Goal: Information Seeking & Learning: Learn about a topic

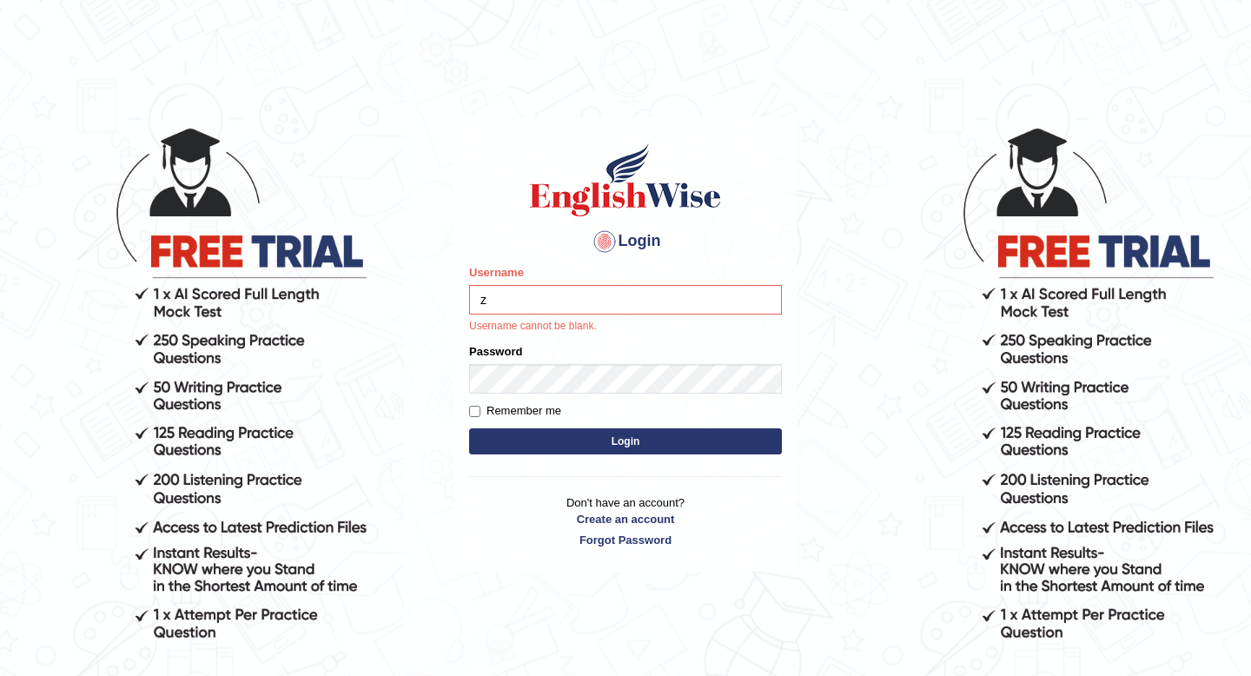
type input "ざ"
type input "hirokaM"
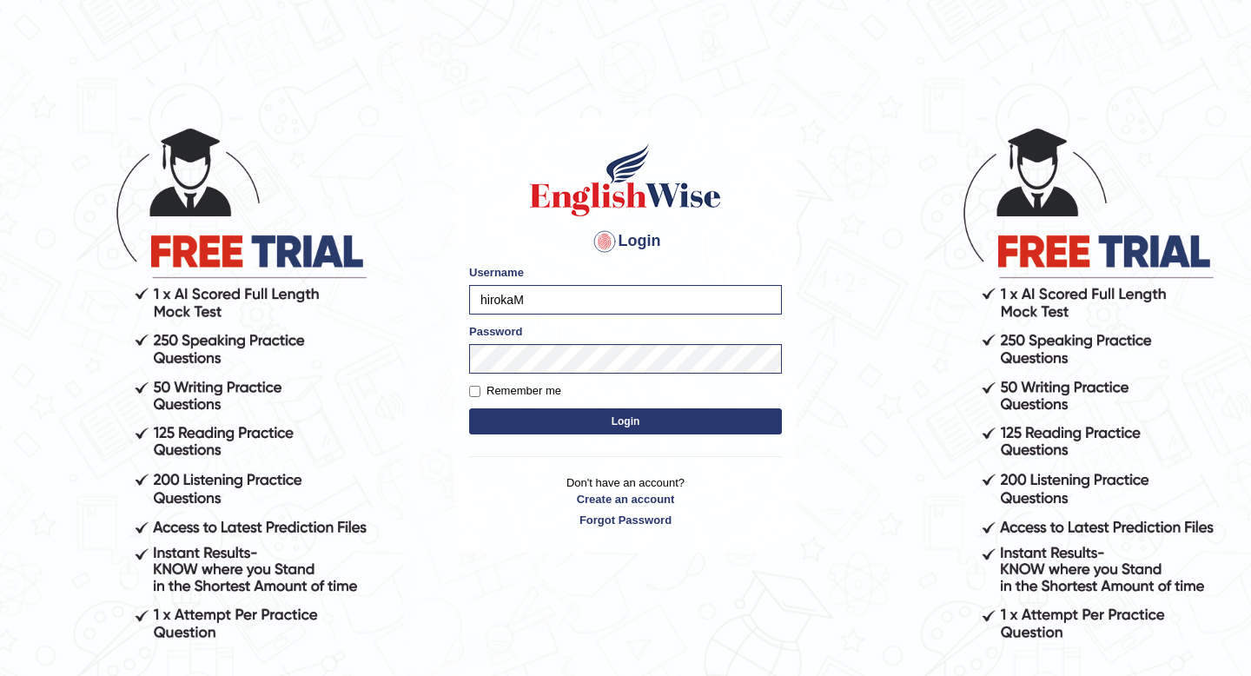
click at [601, 419] on button "Login" at bounding box center [625, 421] width 313 height 26
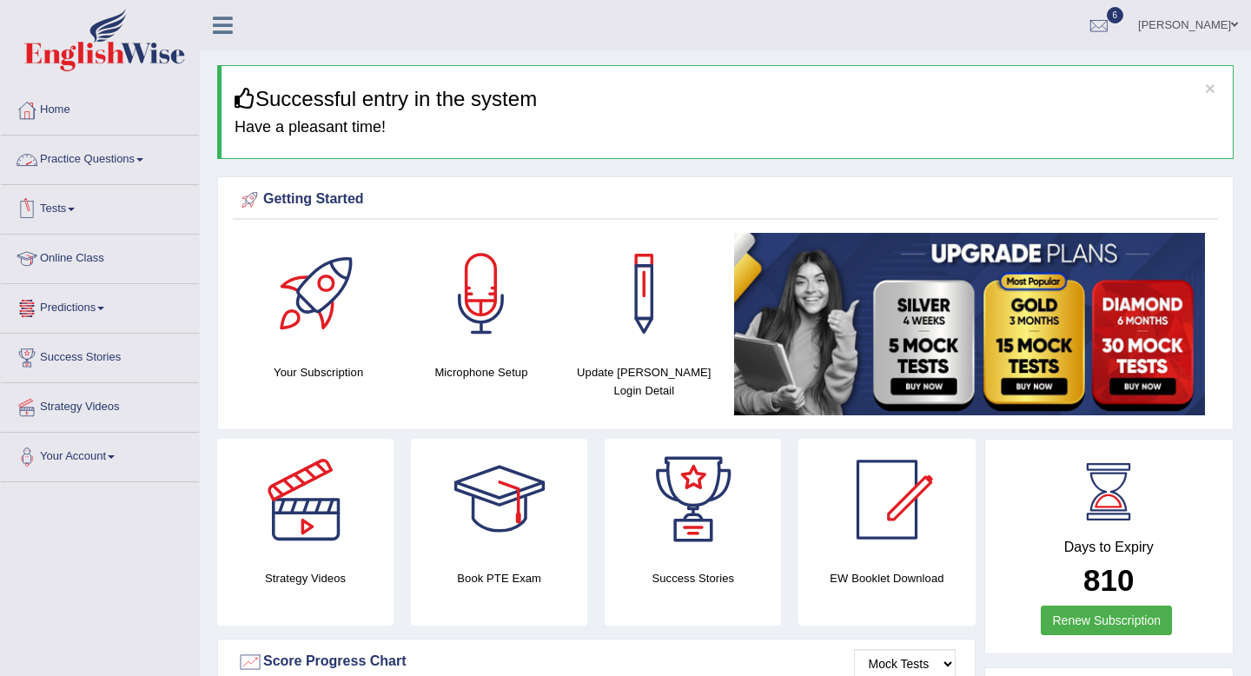
click at [105, 160] on link "Practice Questions" at bounding box center [100, 156] width 198 height 43
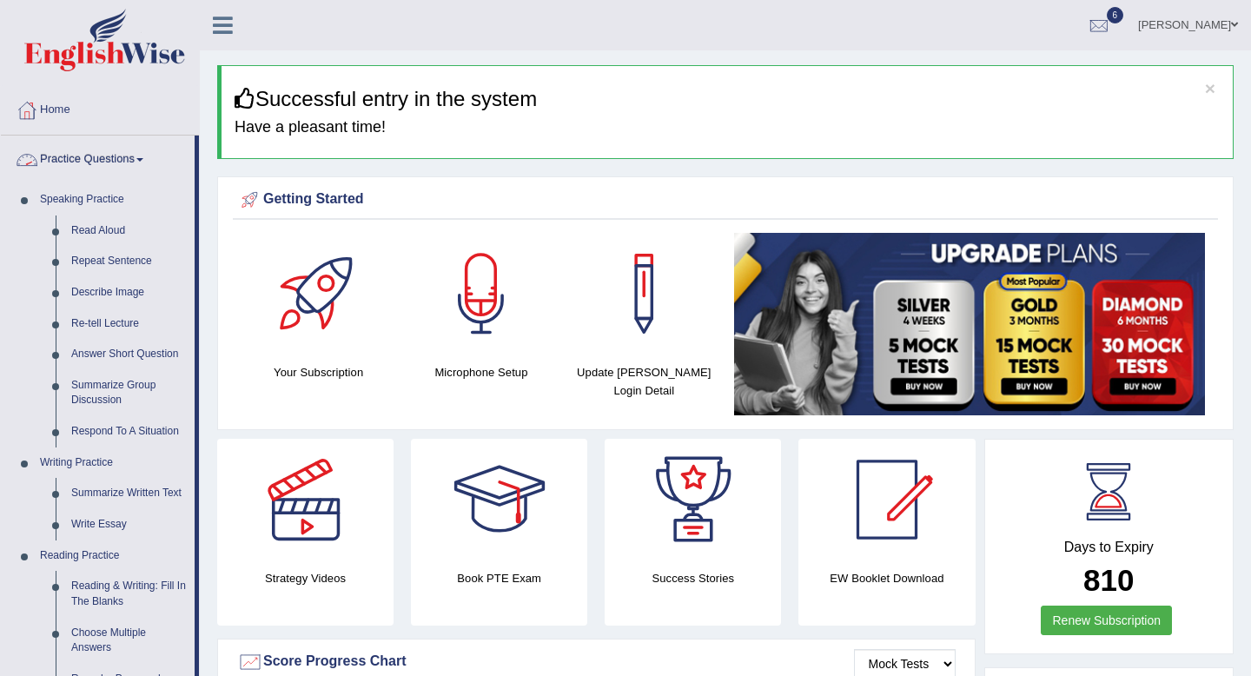
click at [85, 156] on link "Practice Questions" at bounding box center [98, 156] width 194 height 43
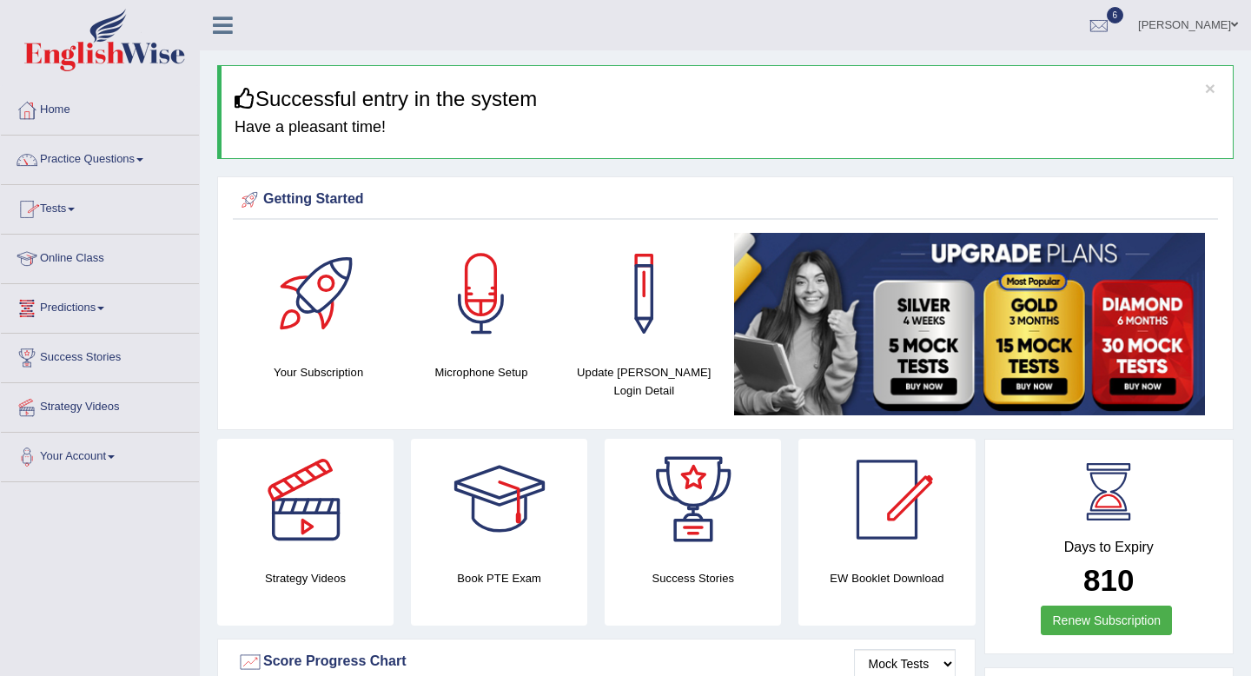
click at [62, 260] on link "Online Class" at bounding box center [100, 256] width 198 height 43
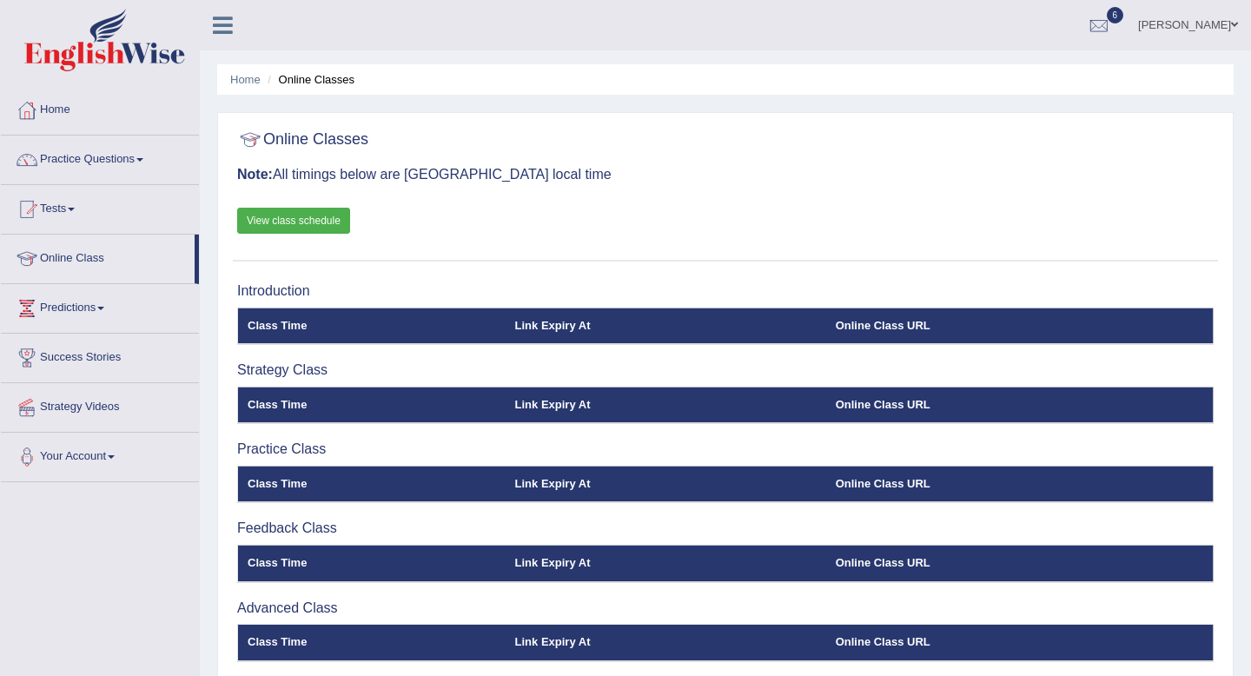
click at [324, 215] on link "View class schedule" at bounding box center [293, 221] width 113 height 26
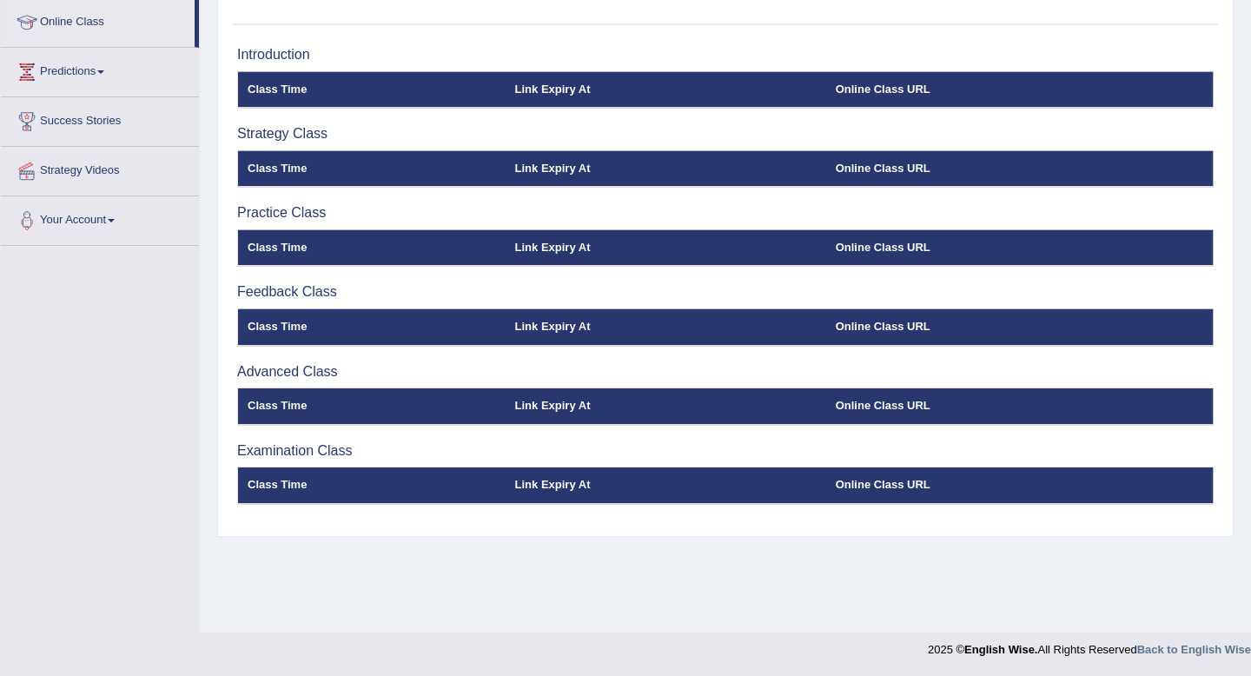
click at [295, 371] on h3 "Advanced Class" at bounding box center [725, 372] width 976 height 16
click at [279, 135] on h3 "Strategy Class" at bounding box center [725, 134] width 976 height 16
click at [285, 55] on h3 "Introduction" at bounding box center [725, 55] width 976 height 16
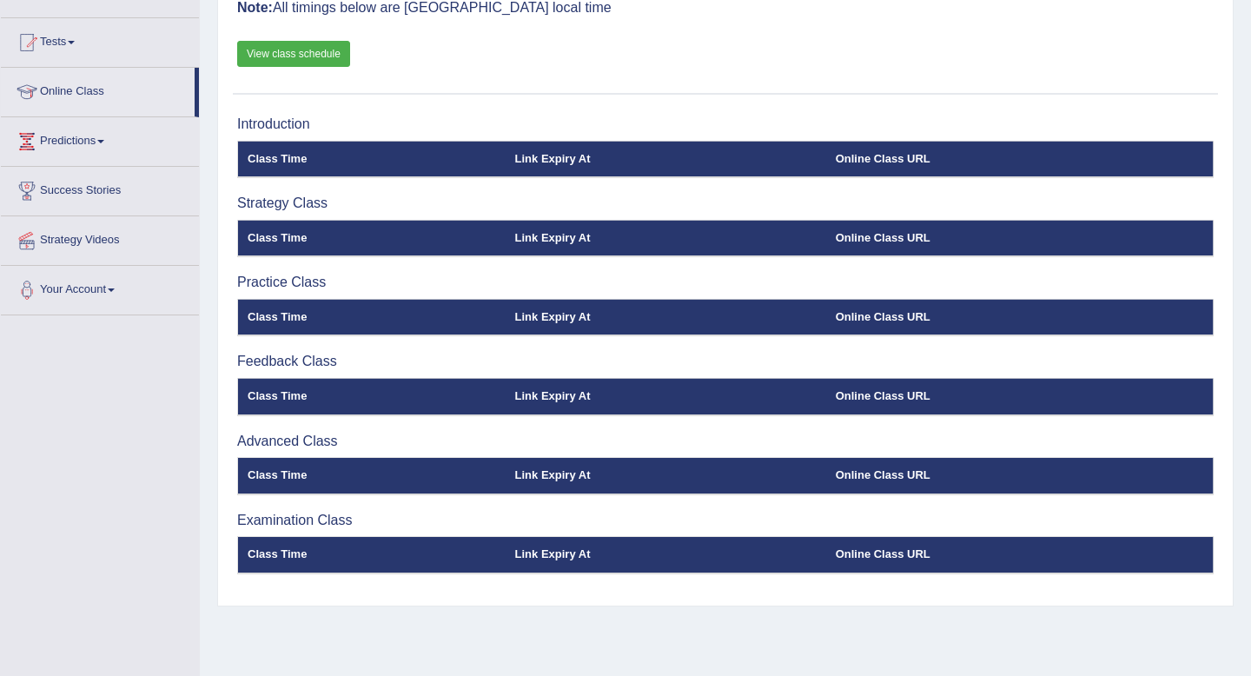
scroll to position [0, 0]
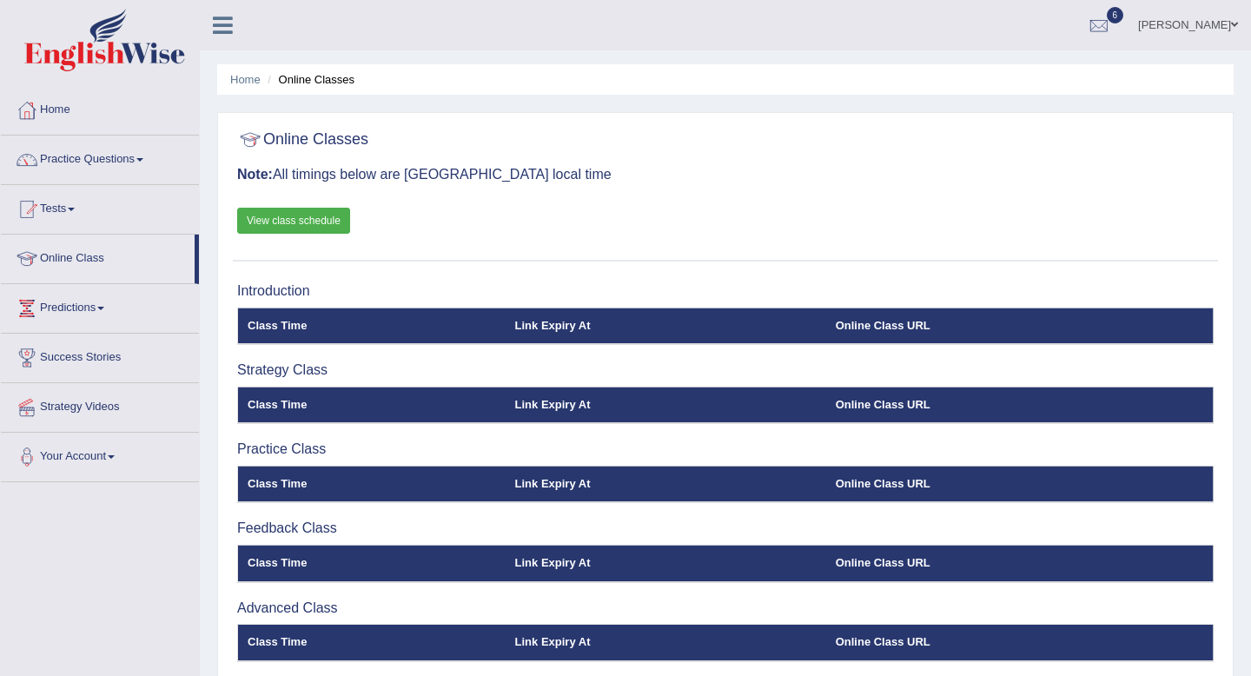
click at [311, 219] on link "View class schedule" at bounding box center [293, 221] width 113 height 26
click at [41, 101] on link "Home" at bounding box center [100, 107] width 198 height 43
click at [63, 114] on link "Home" at bounding box center [98, 107] width 194 height 43
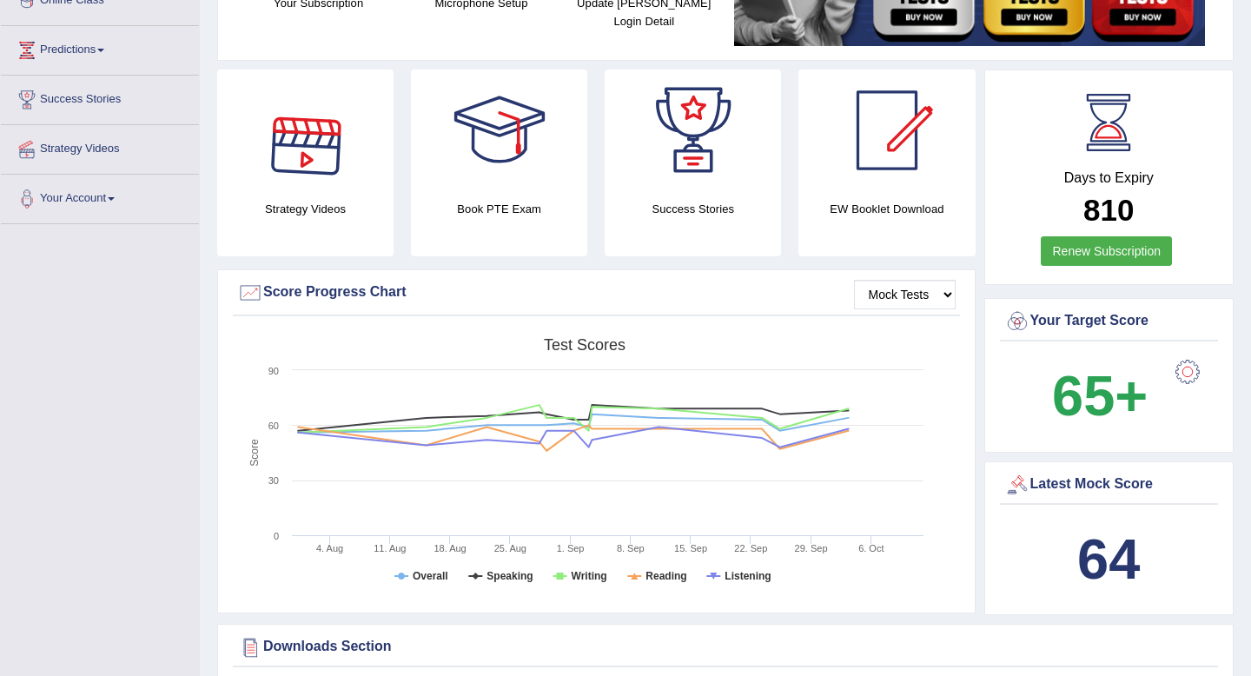
scroll to position [260, 0]
